Goal: Task Accomplishment & Management: Use online tool/utility

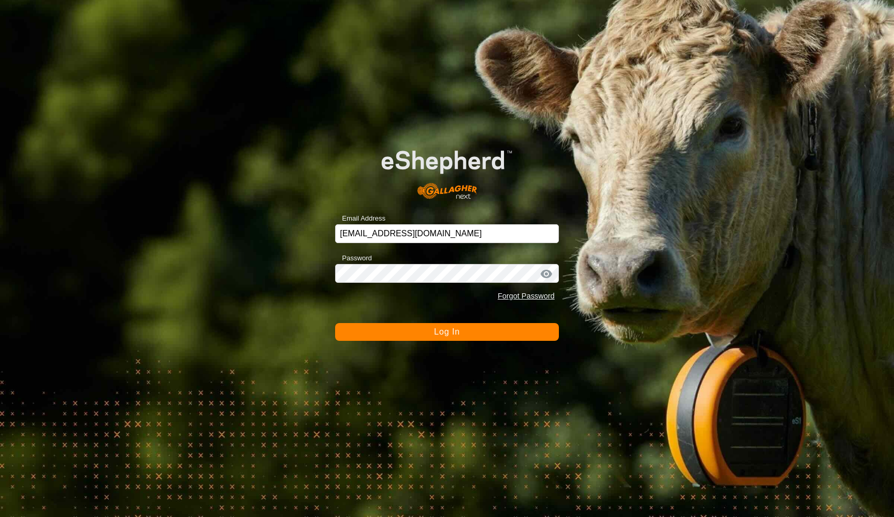
click at [405, 328] on button "Log In" at bounding box center [447, 332] width 224 height 18
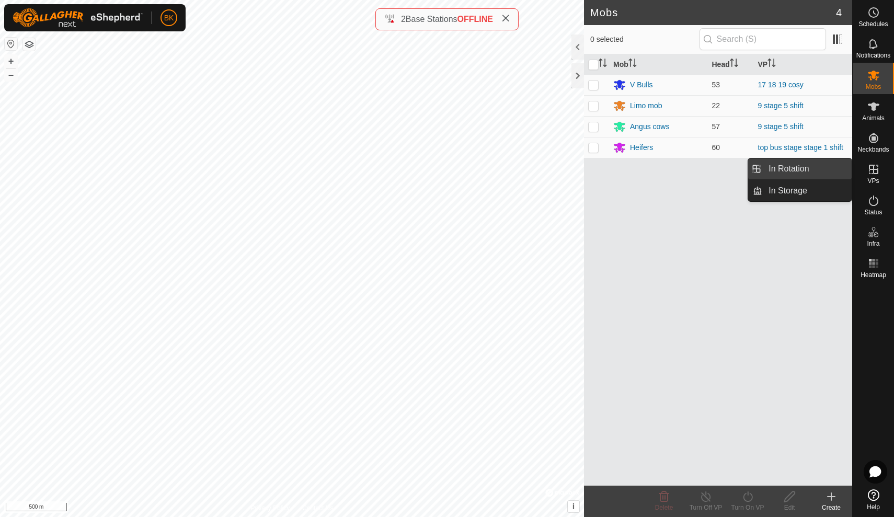
click at [834, 172] on link "In Rotation" at bounding box center [806, 168] width 89 height 21
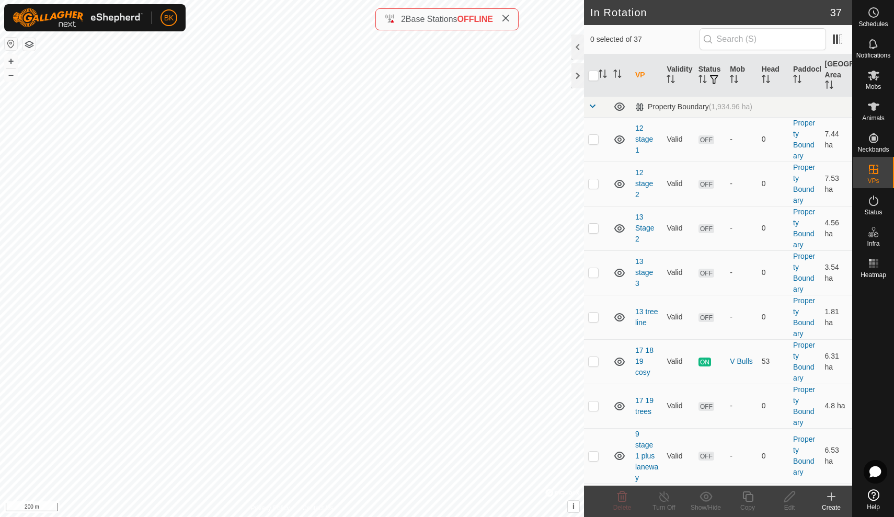
click at [836, 501] on icon at bounding box center [831, 496] width 13 height 13
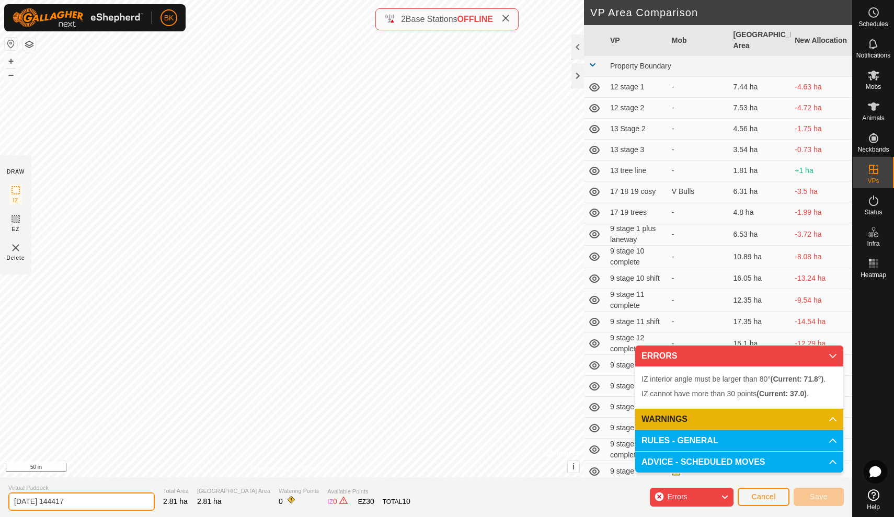
click at [100, 500] on input "[DATE] 144417" at bounding box center [81, 501] width 146 height 18
type input "2"
type input "roadway 16"
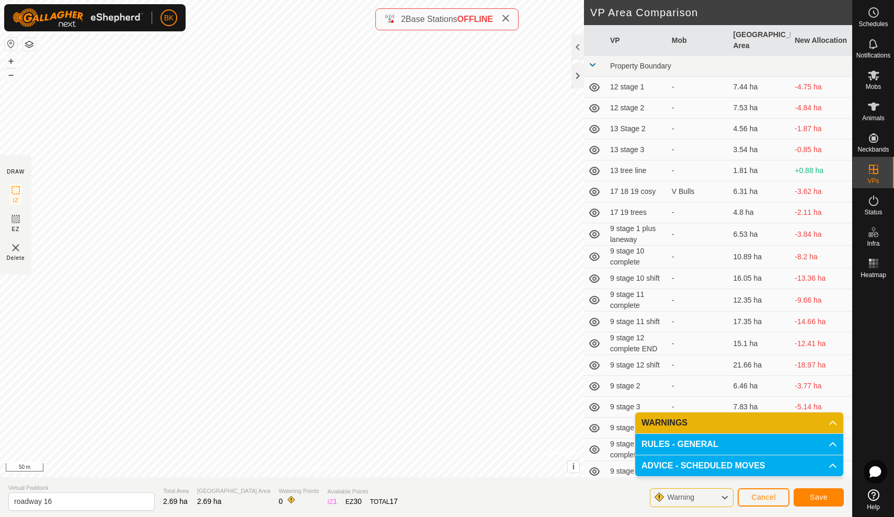
click at [807, 419] on p-accordion-header "WARNINGS" at bounding box center [739, 422] width 208 height 21
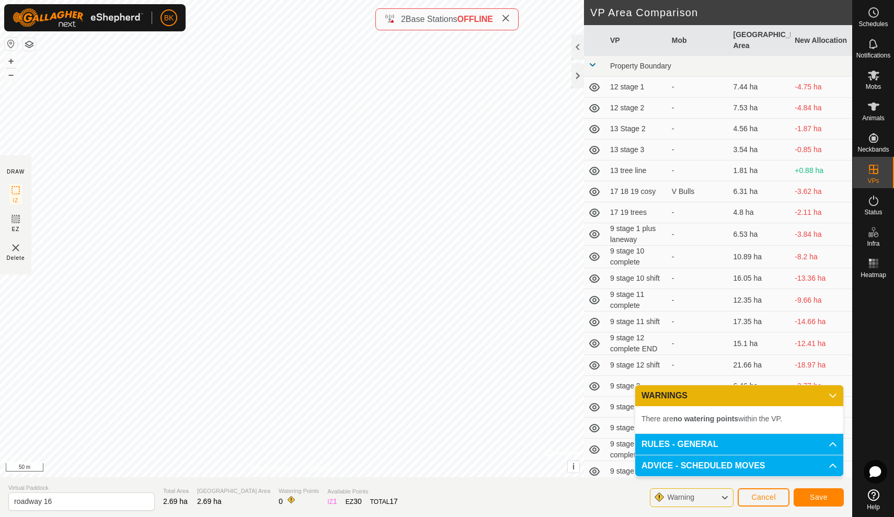
click at [812, 497] on span "Save" at bounding box center [819, 497] width 18 height 8
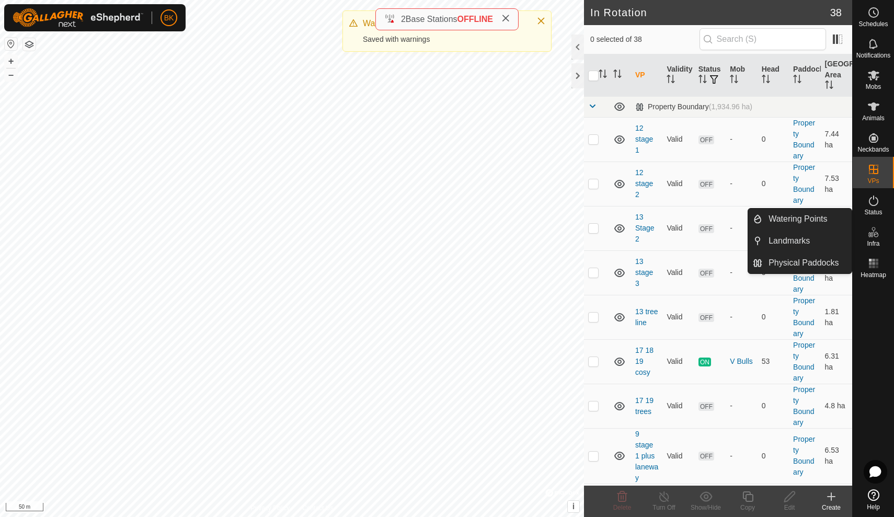
click at [876, 234] on icon at bounding box center [875, 235] width 5 height 6
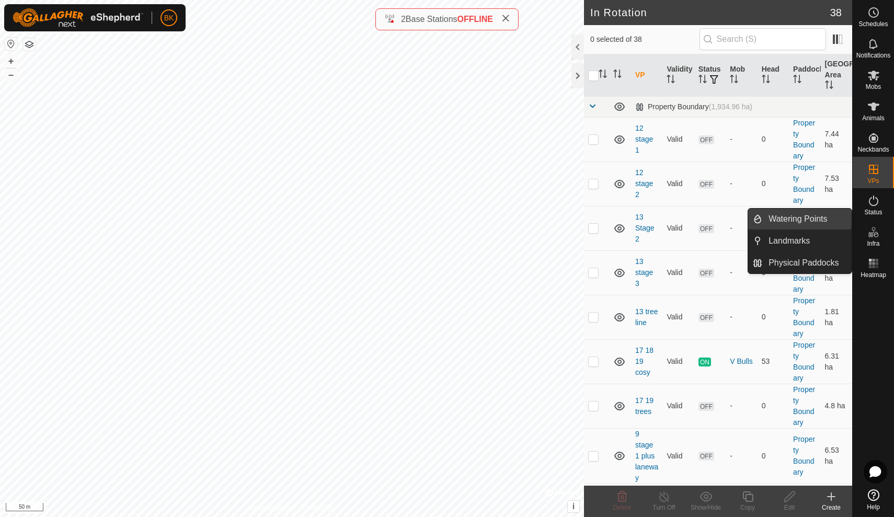
click at [839, 217] on link "Watering Points" at bounding box center [806, 219] width 89 height 21
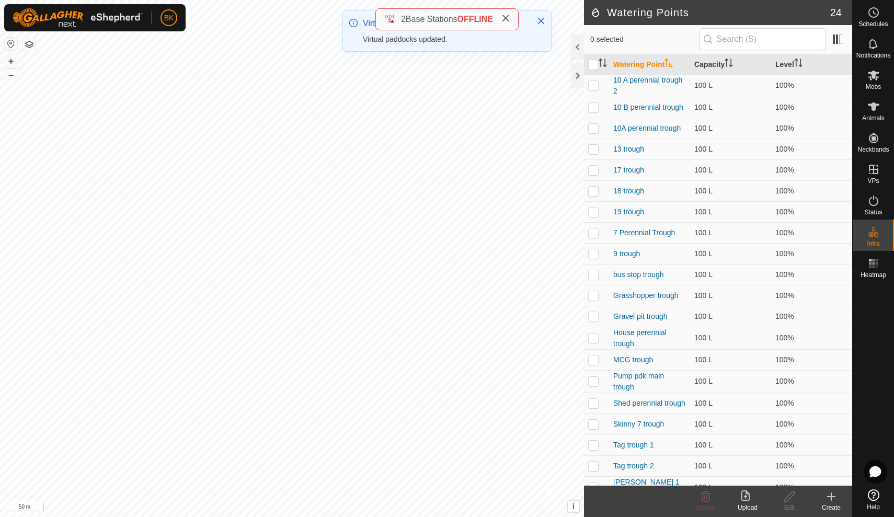
click at [832, 493] on icon at bounding box center [831, 496] width 13 height 13
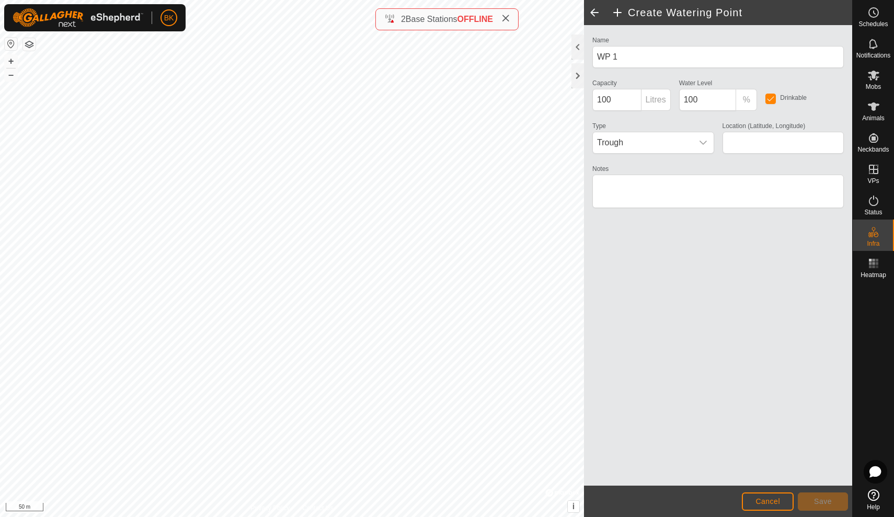
type input "-29.082293, 115.148132"
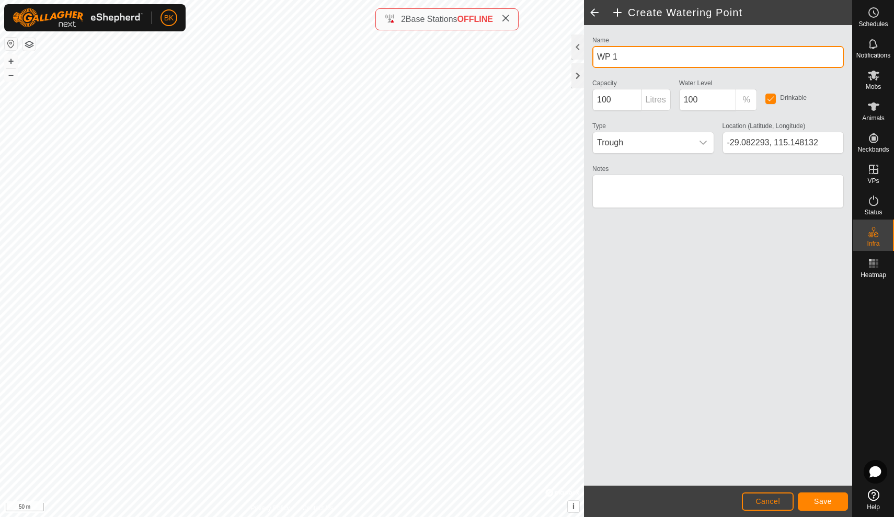
click at [669, 62] on input "WP 1" at bounding box center [717, 57] width 251 height 22
type input "W"
type input "16 trough"
click at [828, 504] on span "Save" at bounding box center [823, 501] width 18 height 8
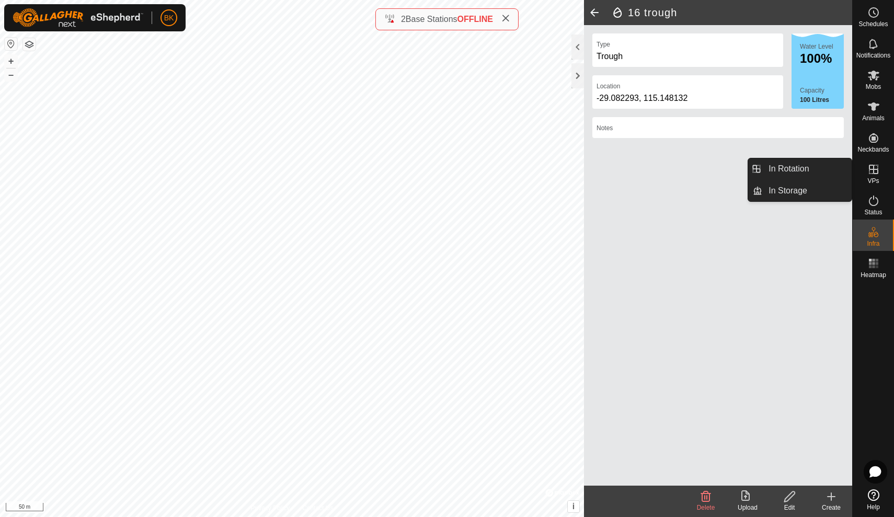
click at [871, 179] on span "VPs" at bounding box center [872, 181] width 11 height 6
click at [807, 194] on link "In Storage" at bounding box center [806, 190] width 89 height 21
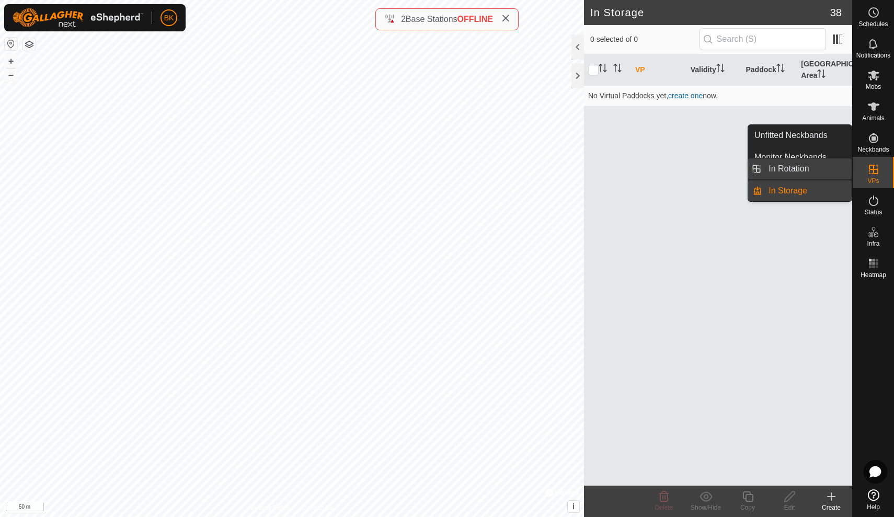
click at [833, 165] on link "In Rotation" at bounding box center [806, 168] width 89 height 21
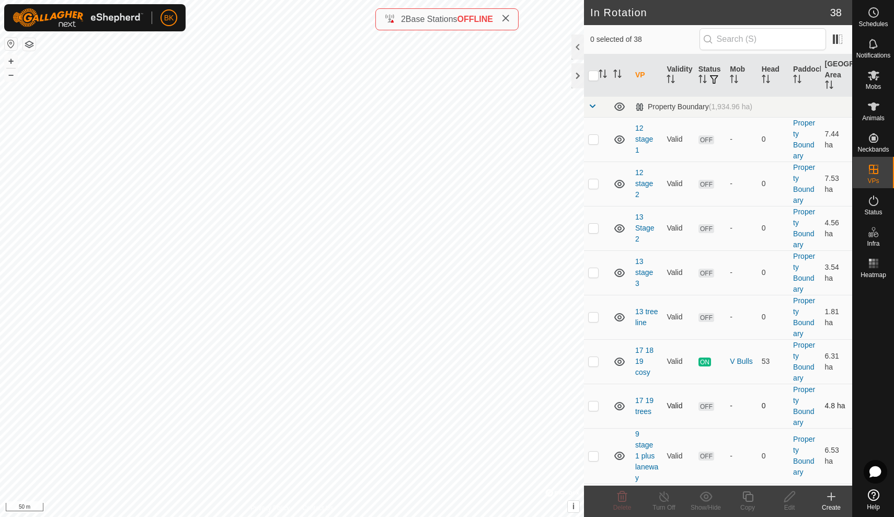
click at [690, 413] on td "Valid" at bounding box center [677, 406] width 31 height 44
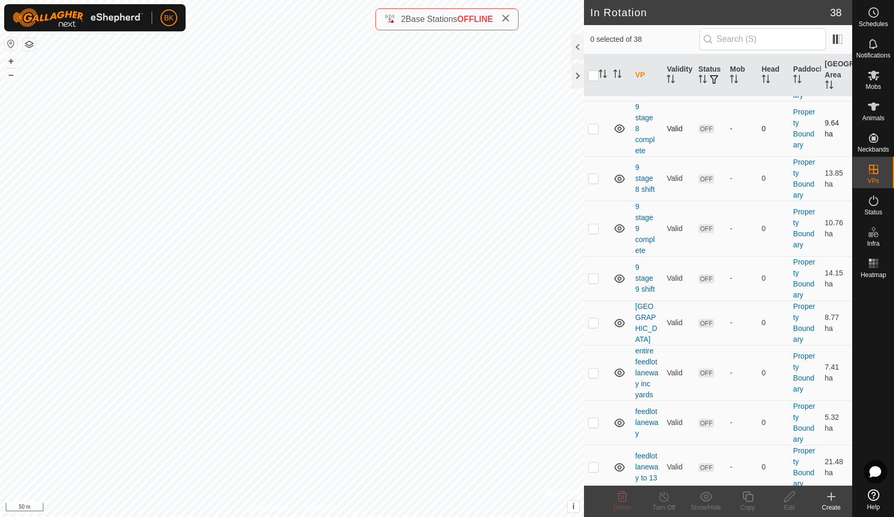
scroll to position [1126, 0]
click at [593, 375] on p-checkbox at bounding box center [593, 372] width 10 height 8
click at [594, 374] on p-checkbox at bounding box center [593, 372] width 10 height 8
checkbox input "false"
click at [597, 424] on p-checkbox at bounding box center [593, 422] width 10 height 8
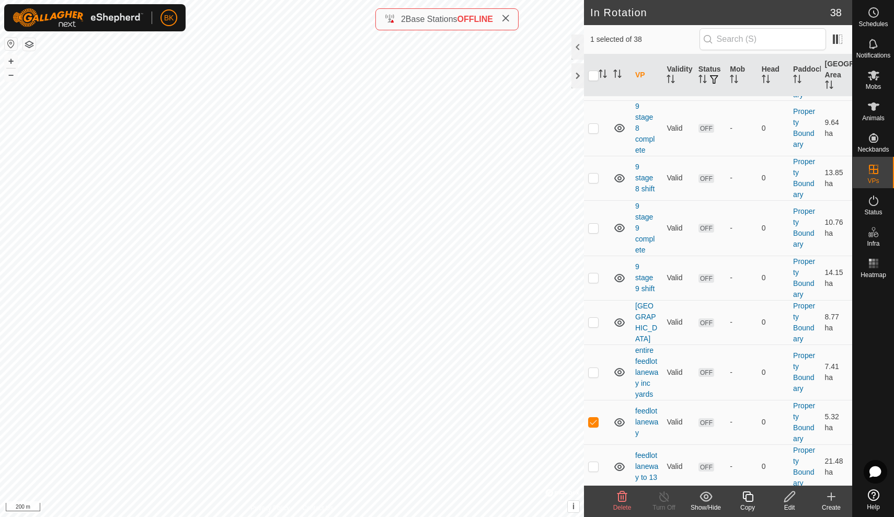
click at [628, 495] on icon at bounding box center [622, 496] width 13 height 13
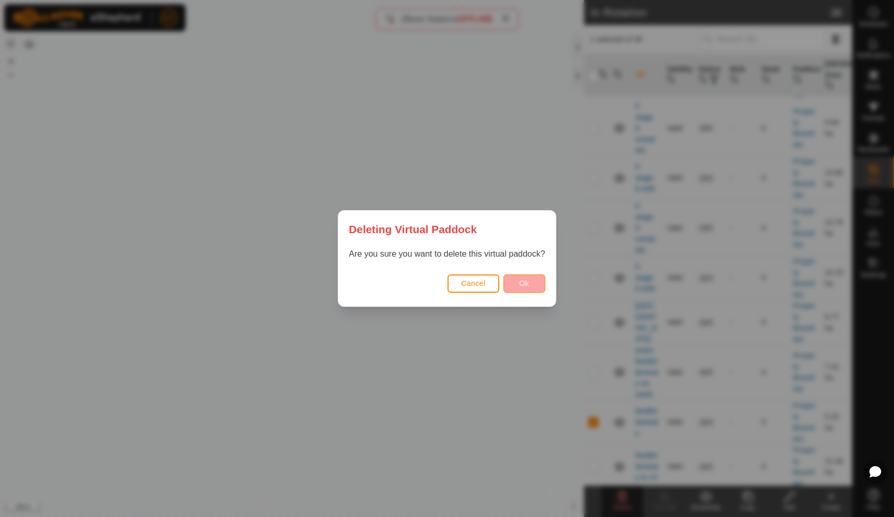
click at [543, 279] on button "Ok" at bounding box center [524, 283] width 42 height 18
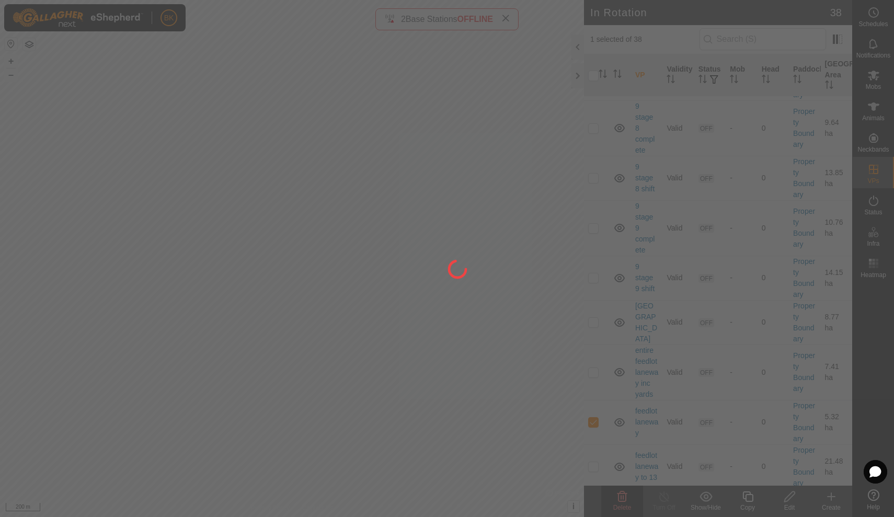
checkbox input "false"
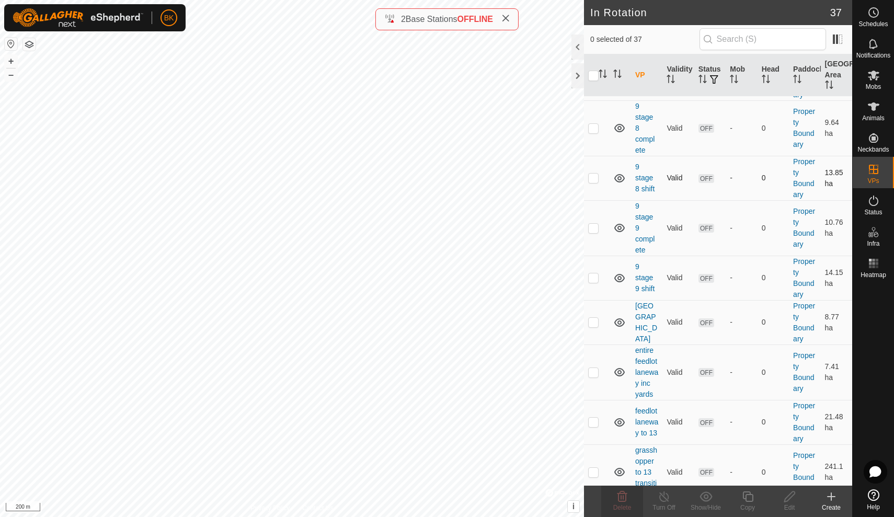
click at [723, 161] on td "OFF" at bounding box center [709, 178] width 31 height 44
click at [732, 164] on td "-" at bounding box center [740, 178] width 31 height 44
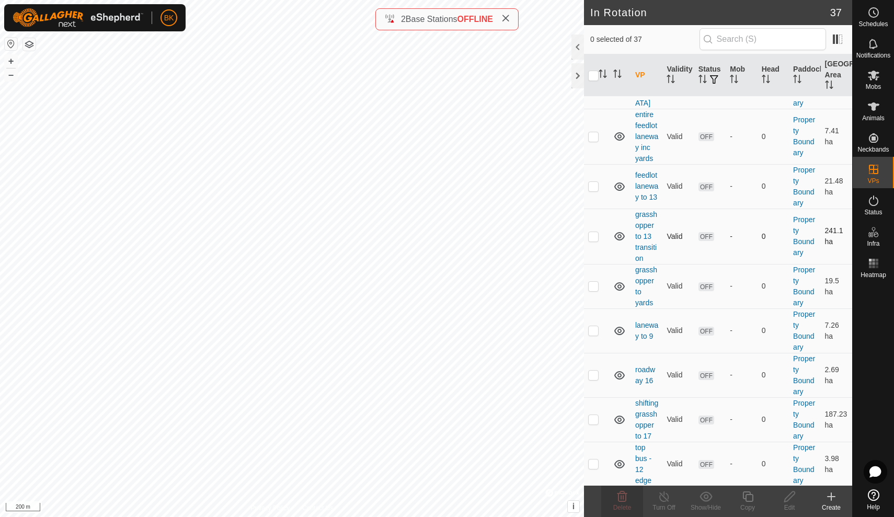
scroll to position [1356, 0]
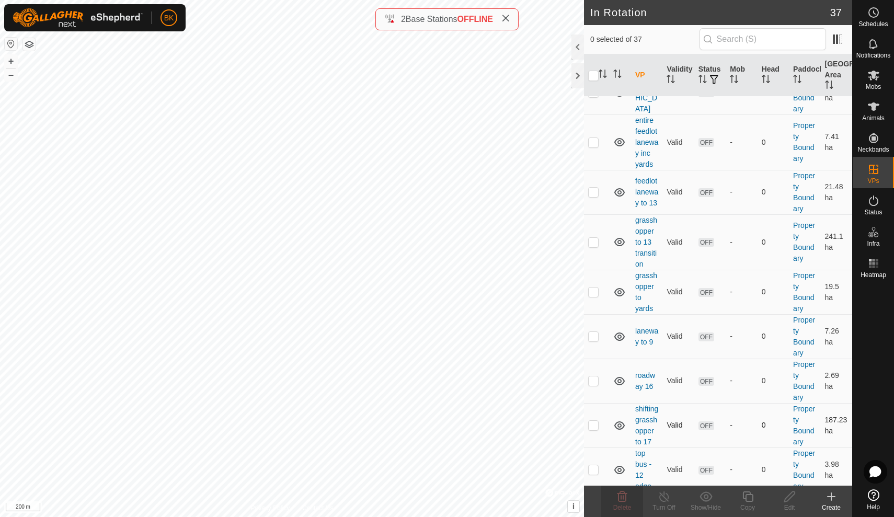
click at [591, 426] on p-checkbox at bounding box center [593, 425] width 10 height 8
click at [621, 496] on icon at bounding box center [622, 496] width 10 height 10
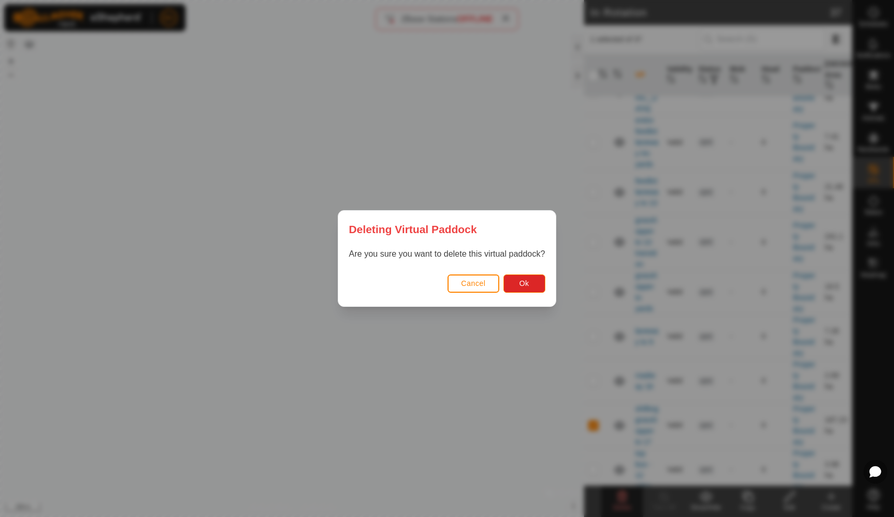
click at [553, 306] on div "Cancel Ok" at bounding box center [446, 289] width 217 height 36
click at [538, 286] on button "Ok" at bounding box center [524, 283] width 42 height 18
checkbox input "false"
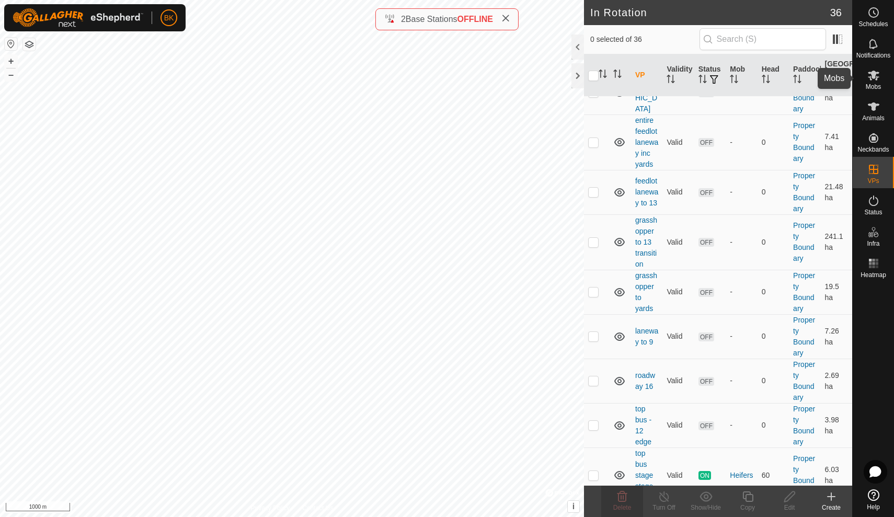
click at [879, 74] on icon at bounding box center [873, 75] width 13 height 13
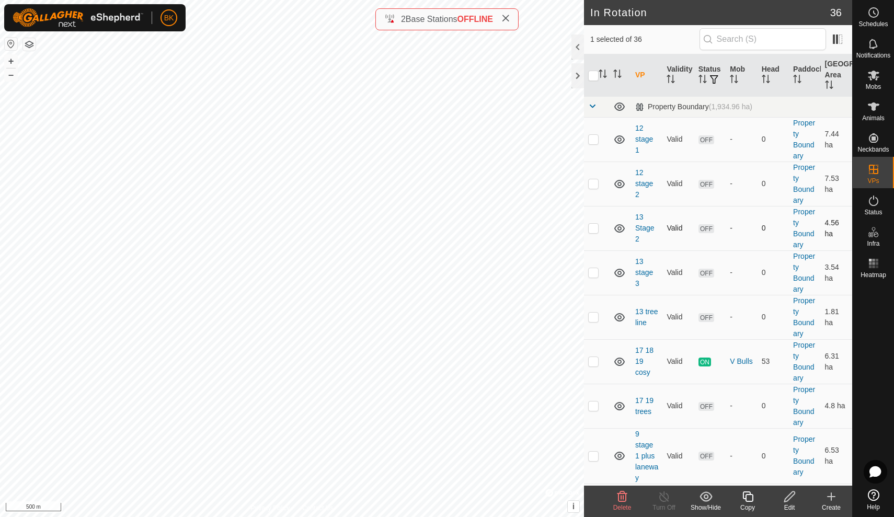
click at [741, 245] on td "-" at bounding box center [740, 228] width 31 height 44
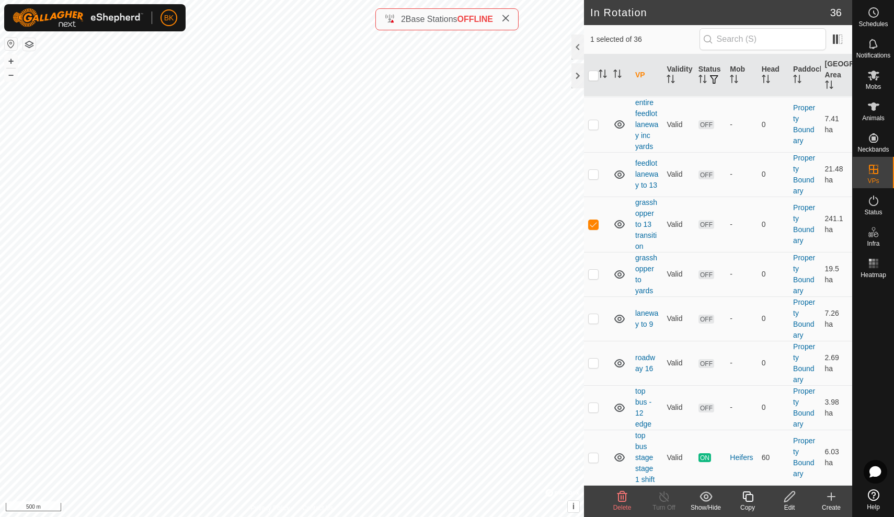
scroll to position [1374, 0]
click at [622, 502] on icon at bounding box center [622, 496] width 10 height 10
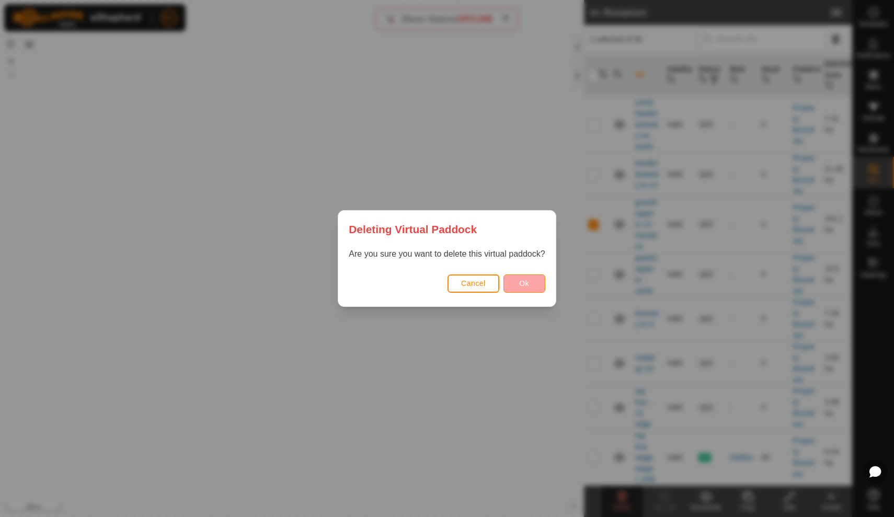
click at [534, 280] on button "Ok" at bounding box center [524, 283] width 42 height 18
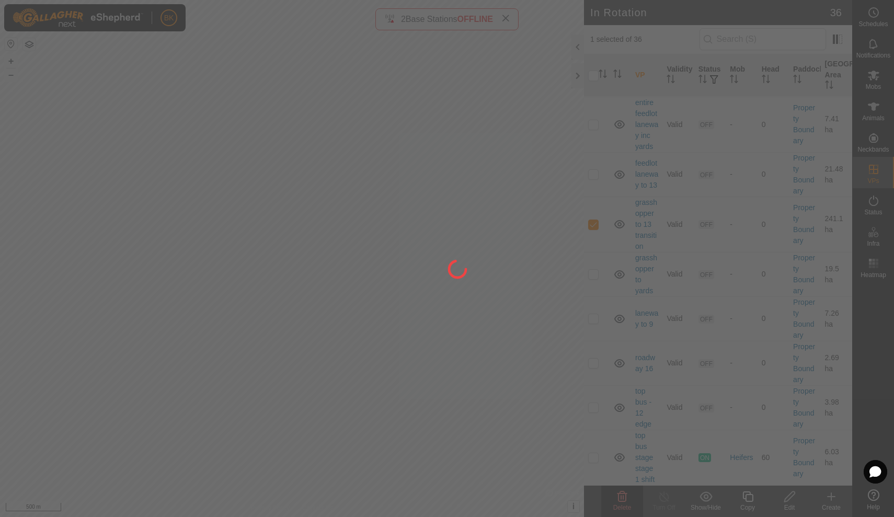
checkbox input "false"
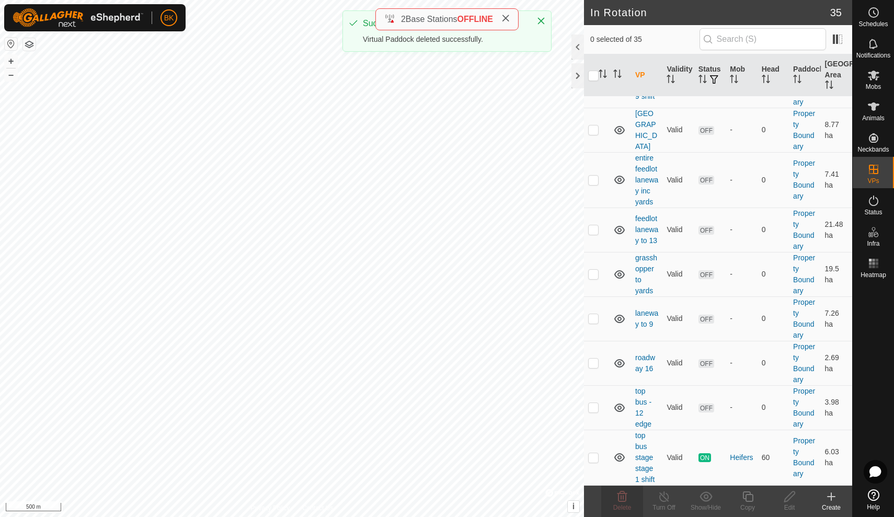
scroll to position [1319, 0]
click at [724, 385] on td "OFF" at bounding box center [709, 363] width 31 height 44
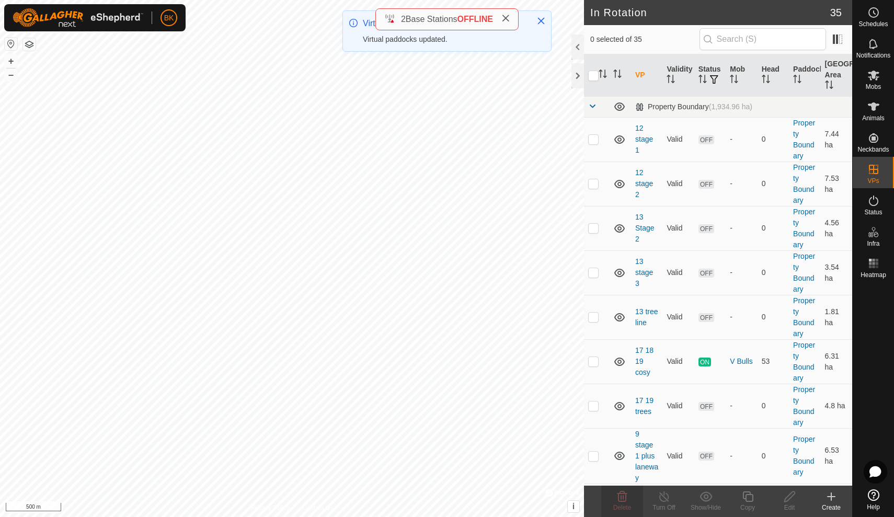
scroll to position [0, 0]
click at [738, 254] on td "-" at bounding box center [740, 272] width 31 height 44
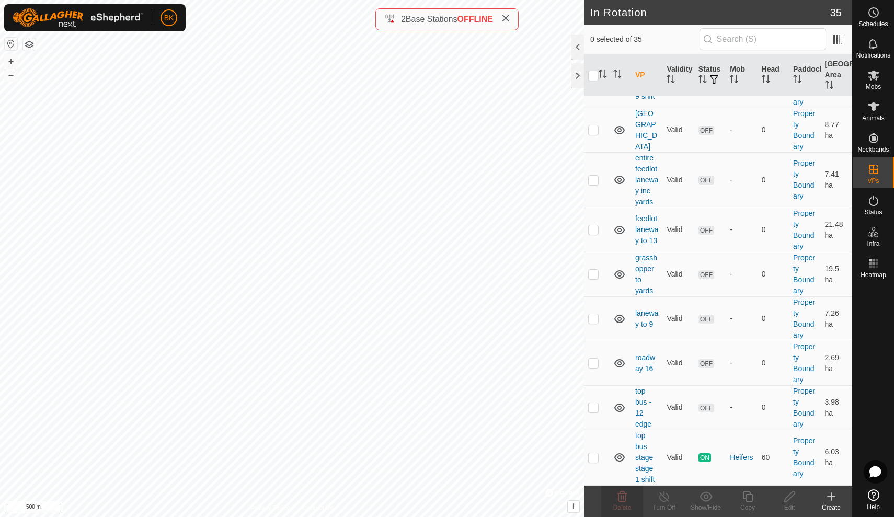
scroll to position [1319, 0]
click at [836, 496] on icon at bounding box center [831, 496] width 13 height 13
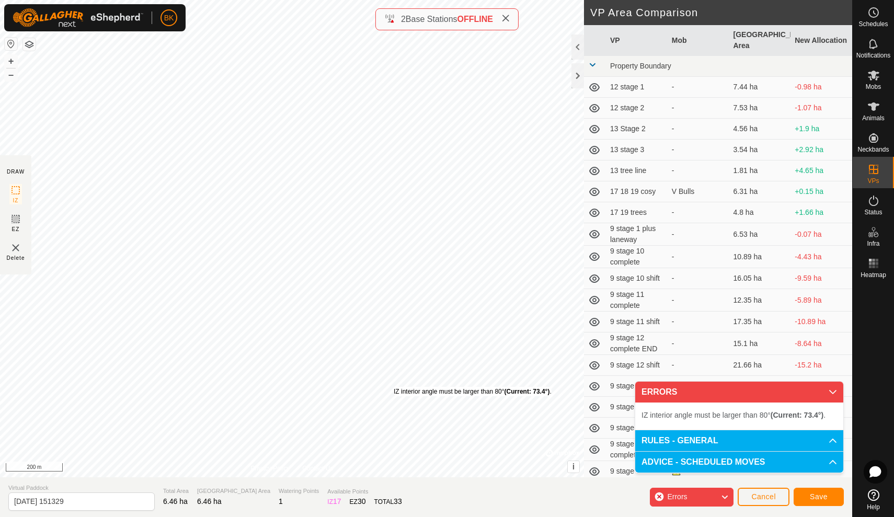
click at [393, 387] on div "IZ interior angle must be larger than 80° (Current: 73.4°) . + – ⇧ i © Mapbox ,…" at bounding box center [292, 238] width 584 height 477
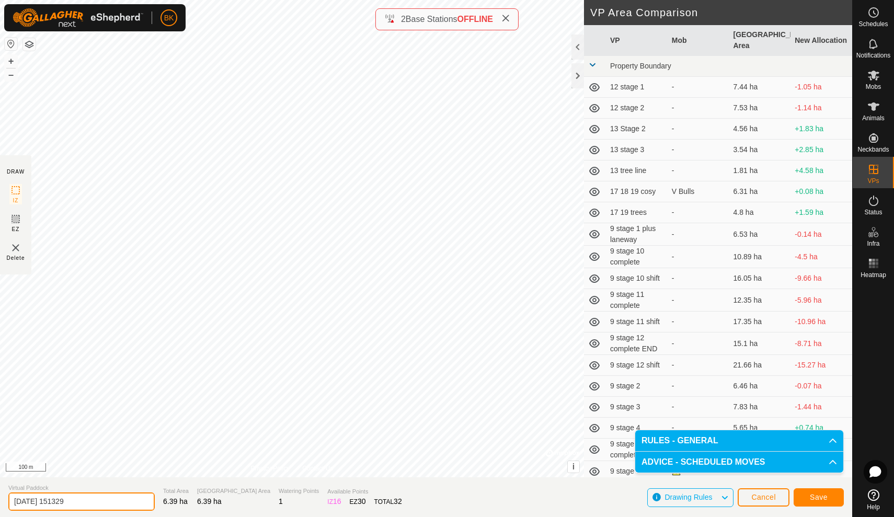
click at [108, 500] on input "[DATE] 151329" at bounding box center [81, 501] width 146 height 18
type input "2"
type input "laneway 14 to 15"
click at [812, 494] on span "Save" at bounding box center [819, 497] width 18 height 8
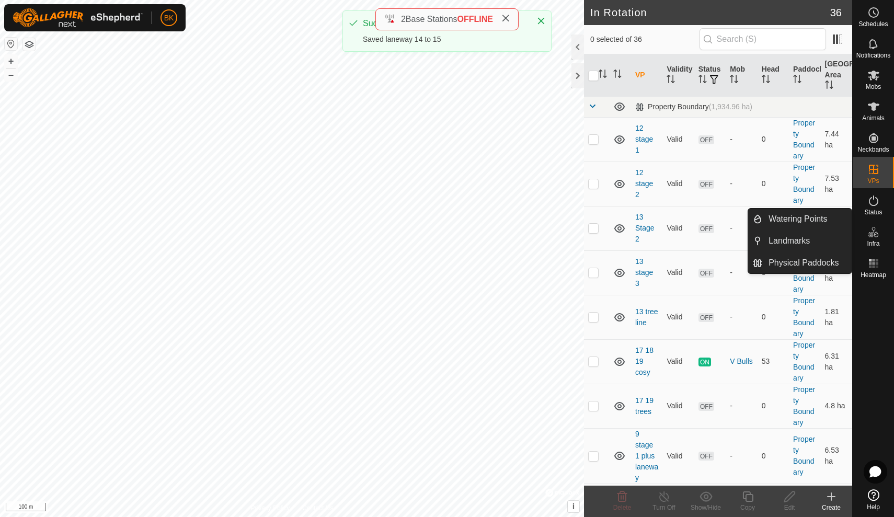
click at [873, 241] on span "Infra" at bounding box center [873, 243] width 13 height 6
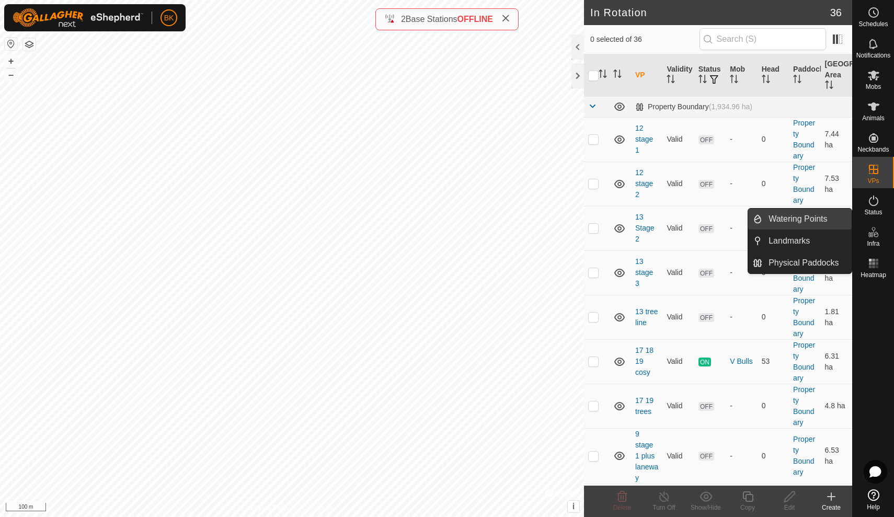
click at [842, 223] on link "Watering Points" at bounding box center [806, 219] width 89 height 21
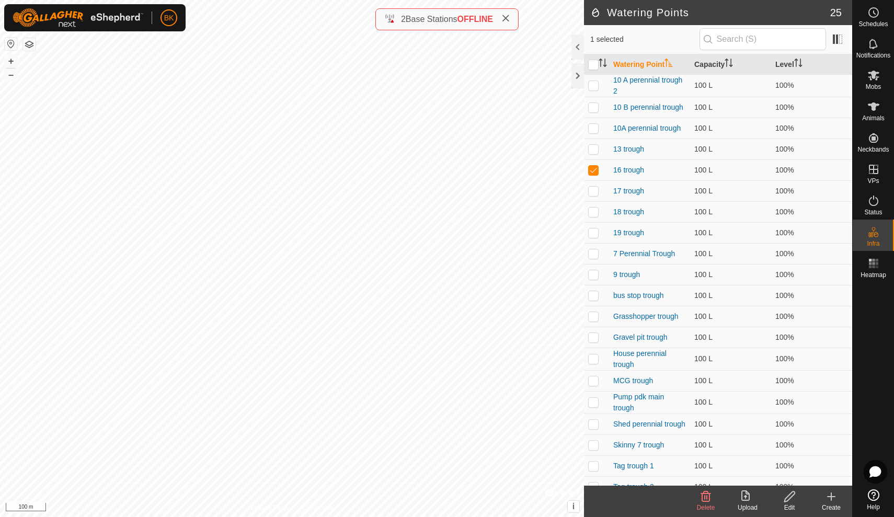
click at [831, 499] on icon at bounding box center [831, 496] width 0 height 7
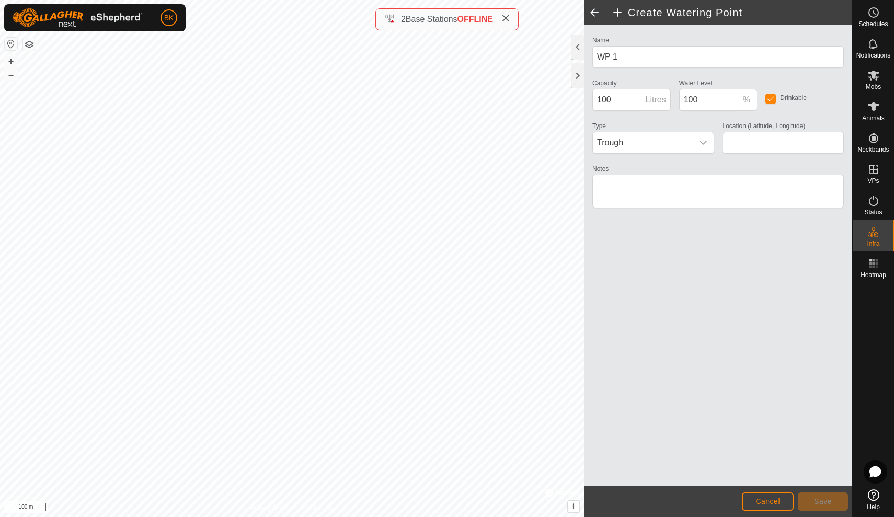
type input "-29.081878, 115.147116"
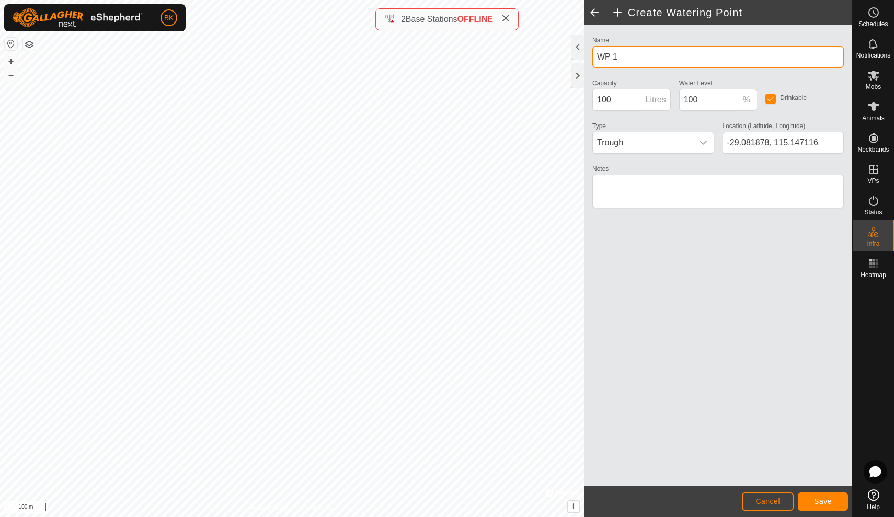
click at [645, 54] on input "WP 1" at bounding box center [717, 57] width 251 height 22
type input "W"
type input "14 trough"
click at [823, 509] on button "Save" at bounding box center [823, 501] width 50 height 18
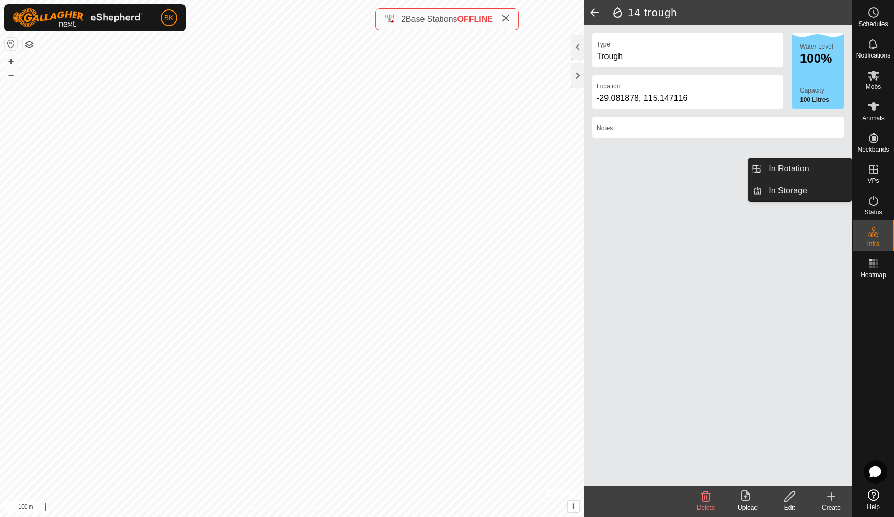
click at [875, 172] on icon at bounding box center [873, 169] width 13 height 13
click at [828, 170] on link "In Rotation" at bounding box center [806, 168] width 89 height 21
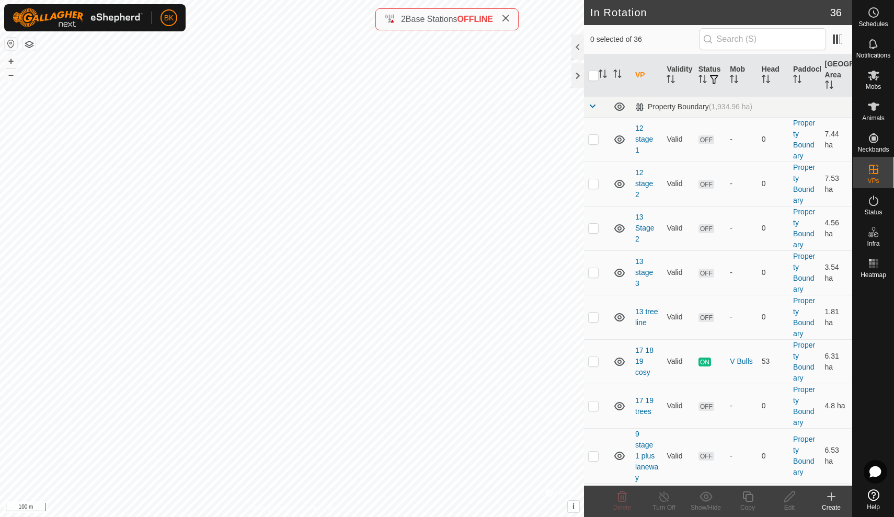
click at [832, 502] on icon at bounding box center [831, 496] width 13 height 13
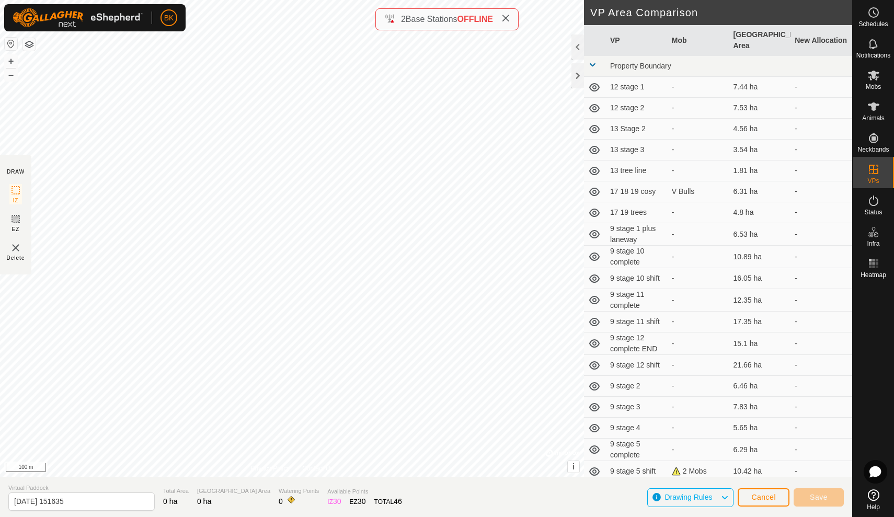
click at [758, 499] on span "Cancel" at bounding box center [763, 497] width 25 height 8
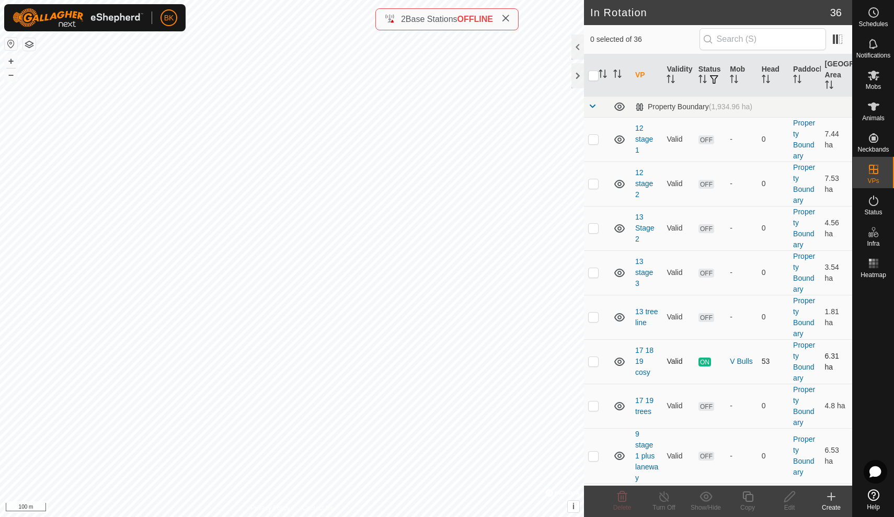
click at [677, 343] on td "Valid" at bounding box center [677, 361] width 31 height 44
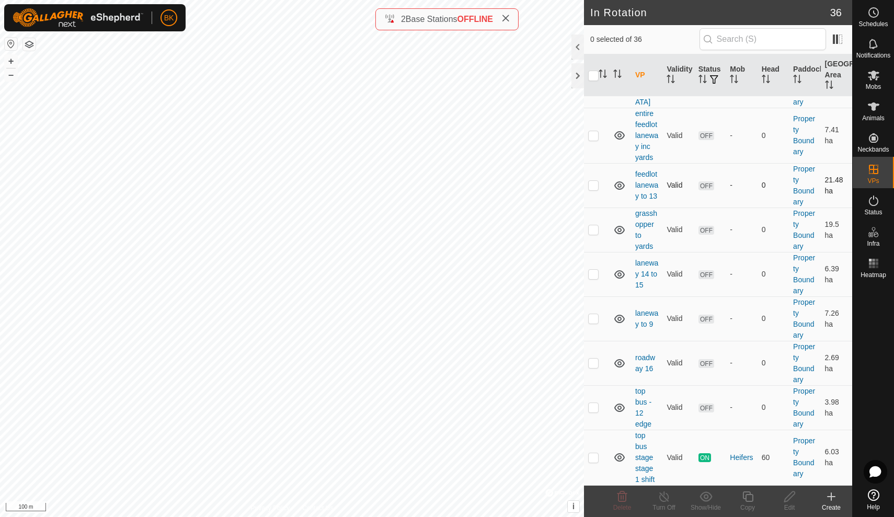
scroll to position [1363, 0]
click at [594, 277] on p-checkbox at bounding box center [593, 274] width 10 height 8
checkbox input "true"
click at [752, 502] on icon at bounding box center [747, 496] width 13 height 13
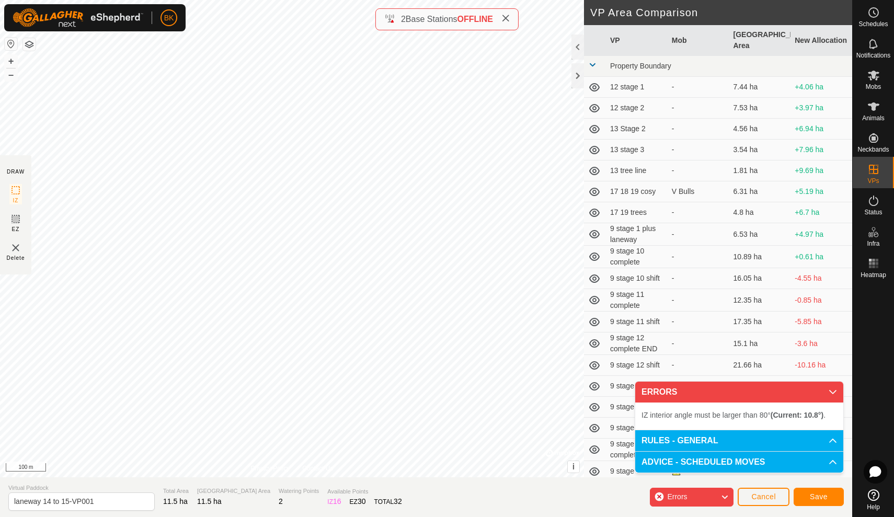
click at [437, 172] on div "IZ interior angle must be larger than 80° (Current: 10.8°) . + – ⇧ i © Mapbox ,…" at bounding box center [292, 238] width 584 height 477
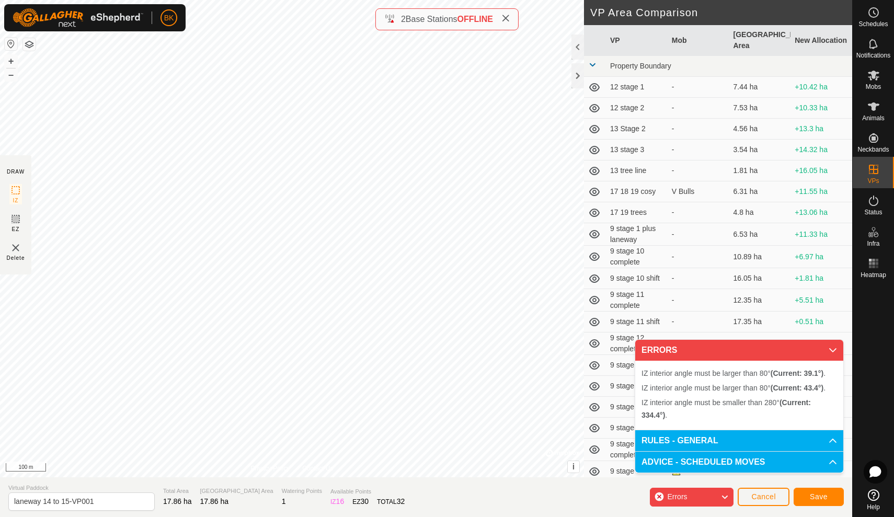
click at [431, 279] on div "IZ interior angle must be larger than 80° (Current: 43.4°) . + – ⇧ i © Mapbox ,…" at bounding box center [292, 238] width 584 height 477
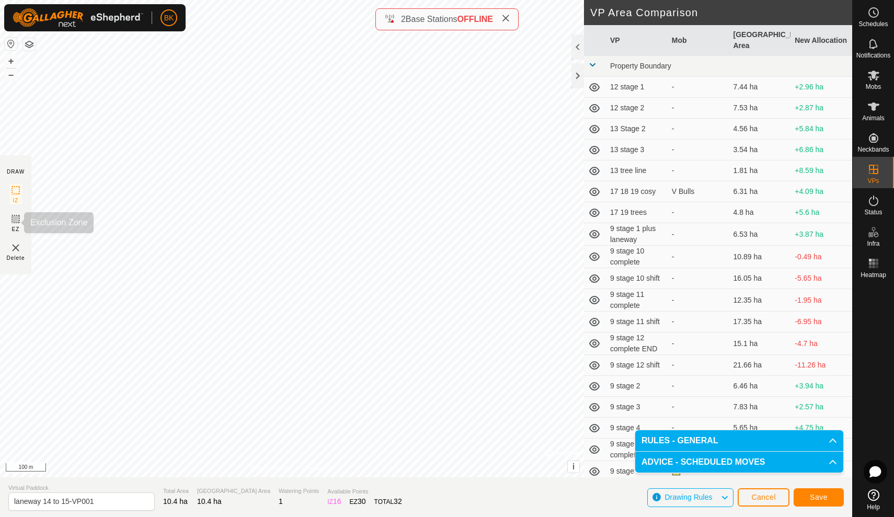
click at [13, 226] on span "EZ" at bounding box center [16, 229] width 8 height 8
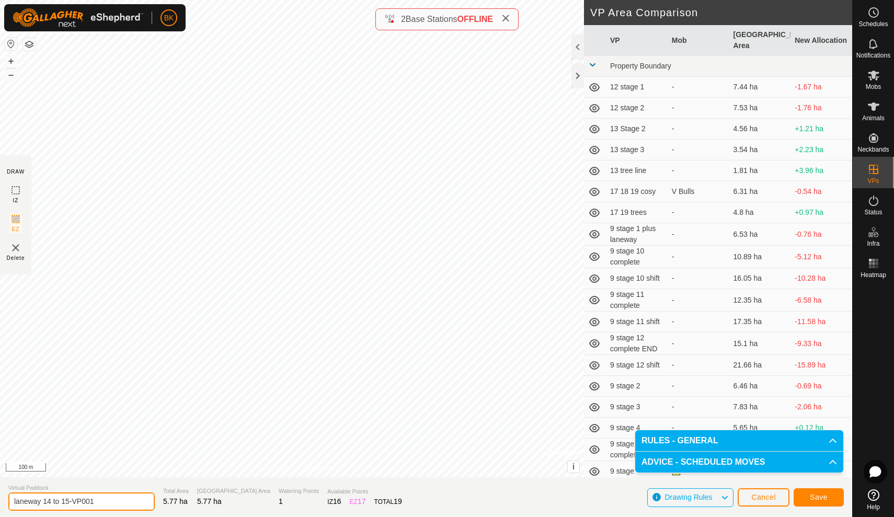
click at [106, 505] on input "laneway 14 to 15-VP001" at bounding box center [81, 501] width 146 height 18
type input "l"
type input "14 [PERSON_NAME]"
click at [15, 194] on icon at bounding box center [15, 190] width 13 height 13
click at [826, 501] on span "Save" at bounding box center [819, 497] width 18 height 8
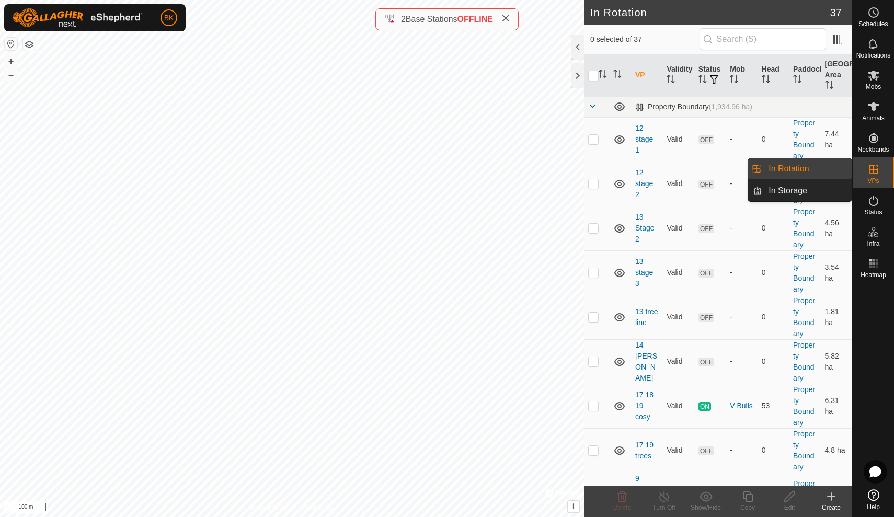
click at [833, 503] on div "Create" at bounding box center [831, 507] width 42 height 9
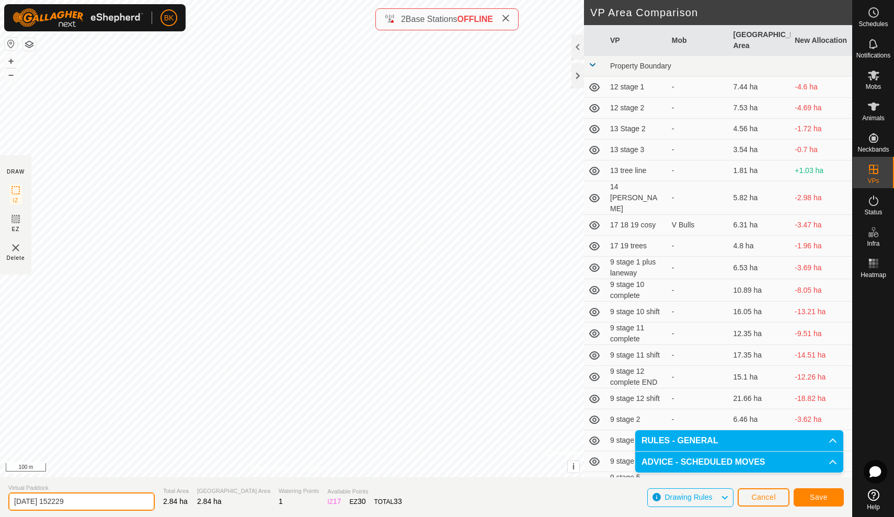
click at [99, 503] on input "[DATE] 152229" at bounding box center [81, 501] width 146 height 18
type input "2"
type input "b"
type input "top bus shift 2"
click at [828, 494] on button "Save" at bounding box center [818, 497] width 50 height 18
